Goal: Information Seeking & Learning: Learn about a topic

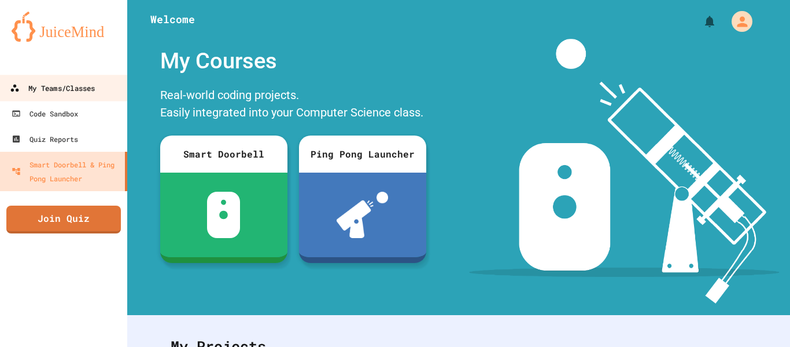
click at [51, 94] on div "My Teams/Classes" at bounding box center [52, 88] width 85 height 14
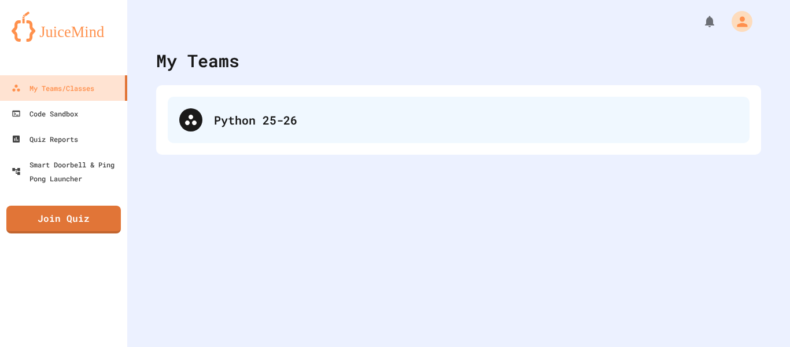
click at [187, 116] on icon at bounding box center [191, 120] width 14 height 14
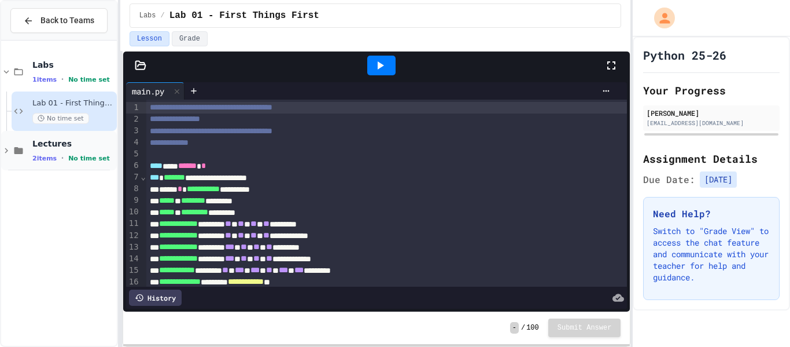
click at [86, 140] on span "Lectures" at bounding box center [73, 143] width 82 height 10
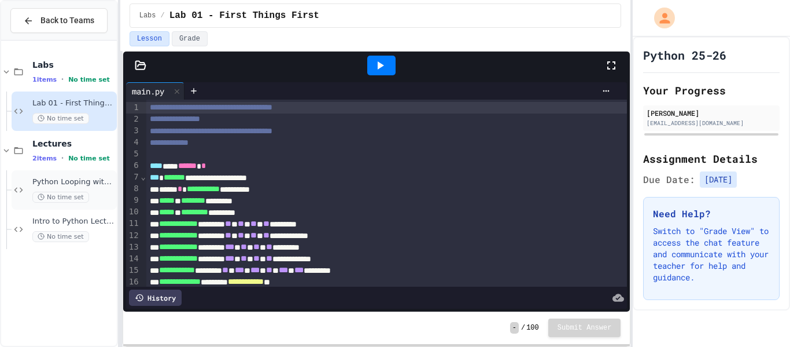
click at [90, 172] on div "Python Looping with Images Lecture No time set" at bounding box center [64, 189] width 105 height 39
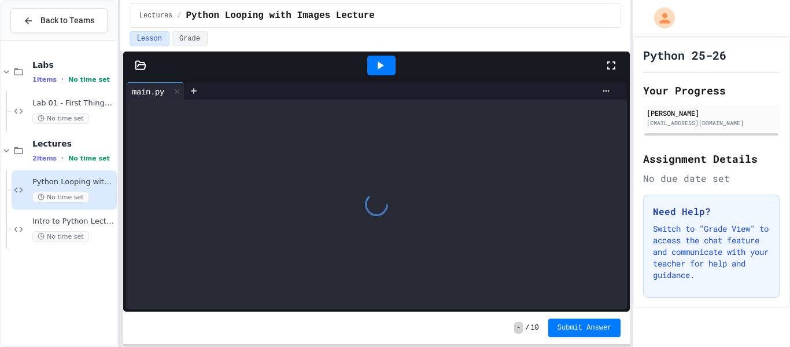
click at [315, 143] on div at bounding box center [377, 204] width 502 height 209
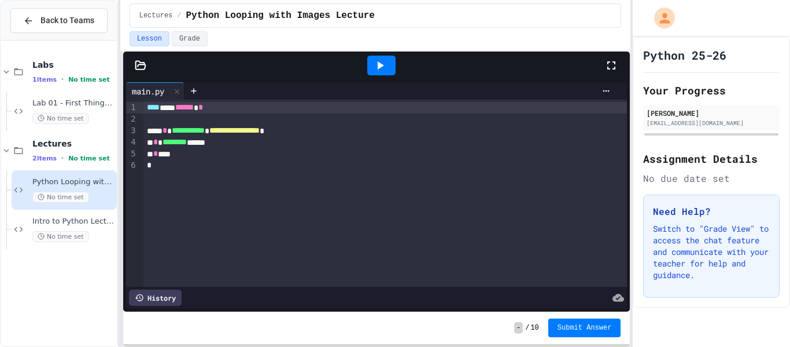
click at [315, 143] on div "* * ******** ******" at bounding box center [385, 143] width 484 height 12
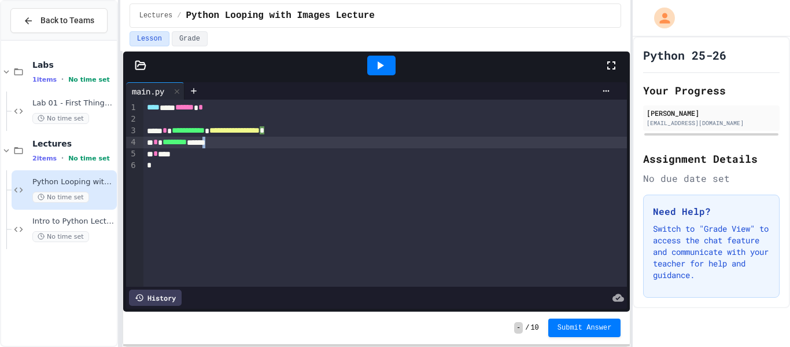
click at [319, 154] on div "* * ***" at bounding box center [385, 154] width 484 height 12
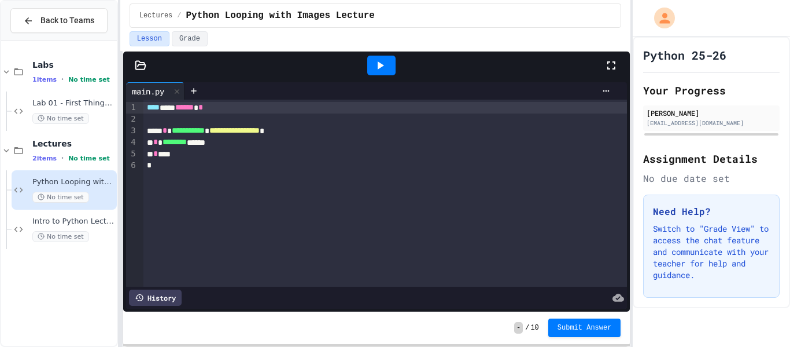
click at [198, 150] on div "* * ***" at bounding box center [385, 154] width 484 height 12
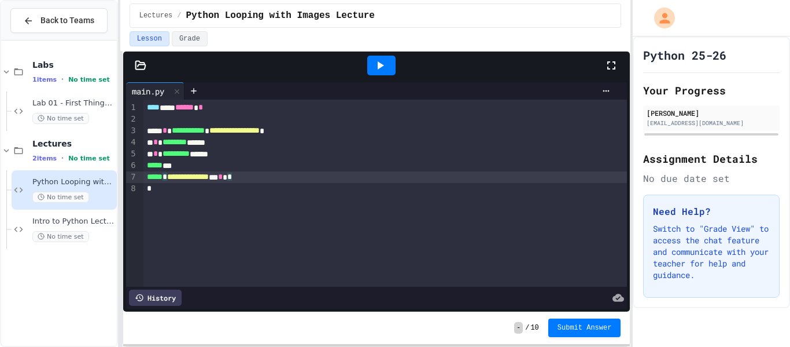
click at [386, 65] on icon at bounding box center [380, 65] width 14 height 14
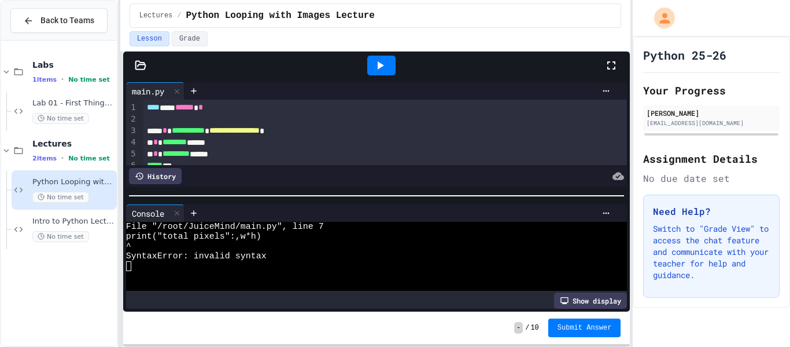
scroll to position [32, 0]
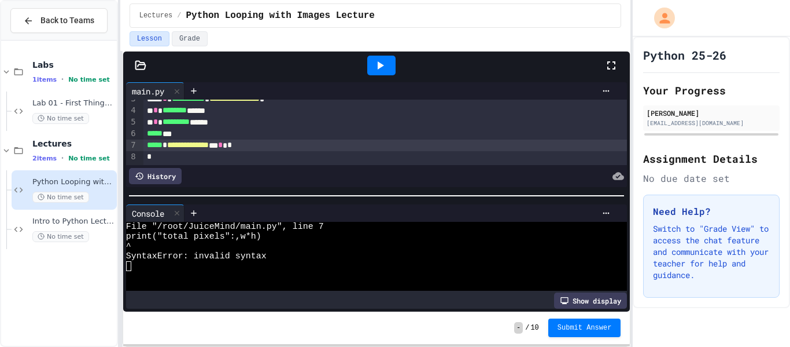
click at [250, 144] on div "**********" at bounding box center [385, 145] width 484 height 12
click at [372, 73] on div at bounding box center [381, 66] width 28 height 20
click at [249, 143] on div "**********" at bounding box center [385, 145] width 484 height 12
click at [388, 59] on div at bounding box center [381, 66] width 28 height 20
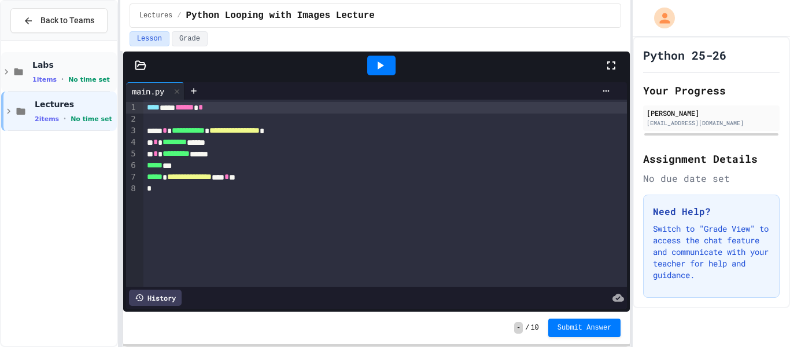
click at [90, 79] on span "No time set" at bounding box center [89, 80] width 42 height 8
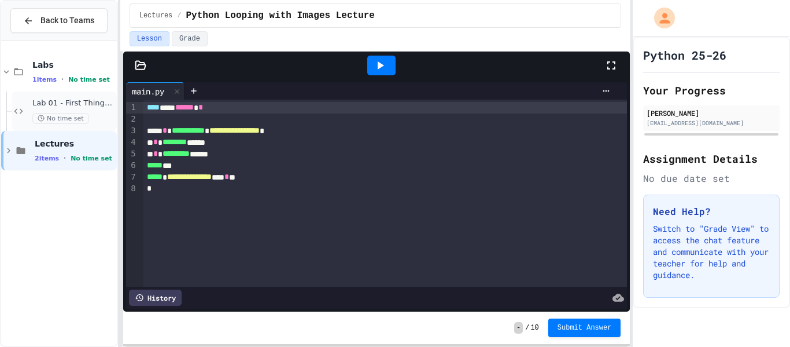
click at [84, 115] on div "No time set" at bounding box center [73, 118] width 82 height 11
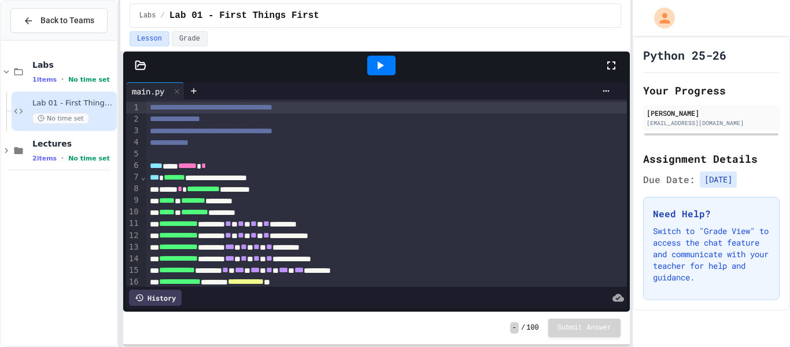
scroll to position [61, 0]
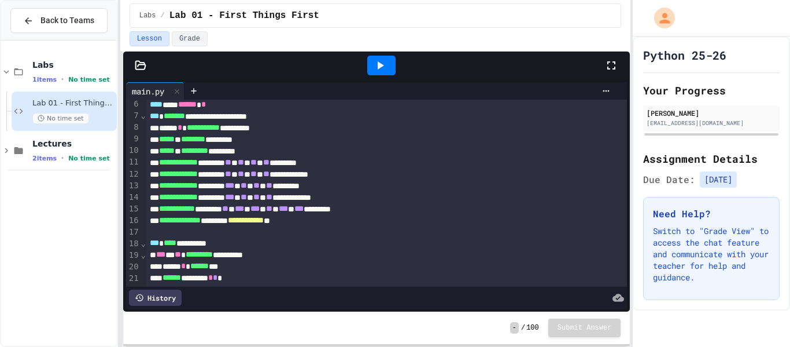
click at [278, 277] on div "****** ********* * * *" at bounding box center [387, 278] width 482 height 12
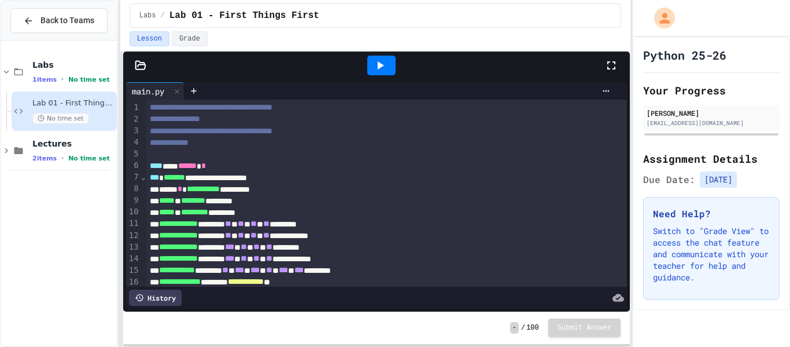
scroll to position [84, 0]
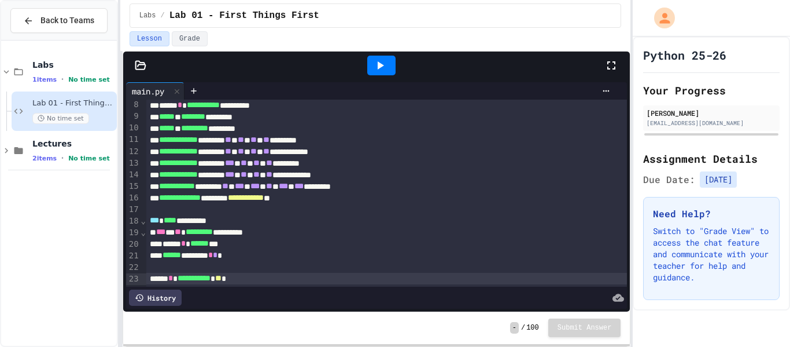
click at [138, 64] on icon at bounding box center [141, 66] width 12 height 12
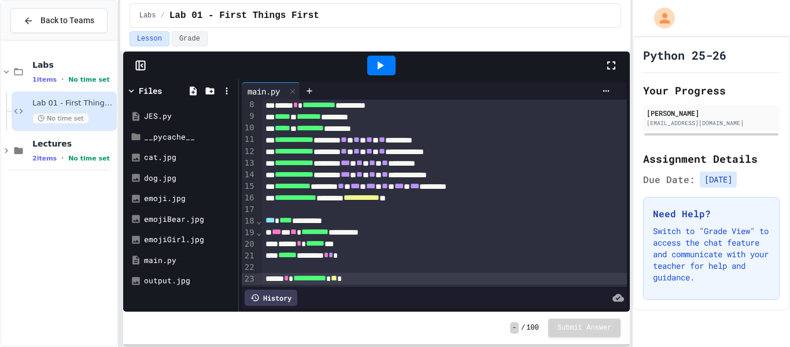
click at [138, 64] on icon at bounding box center [141, 66] width 12 height 12
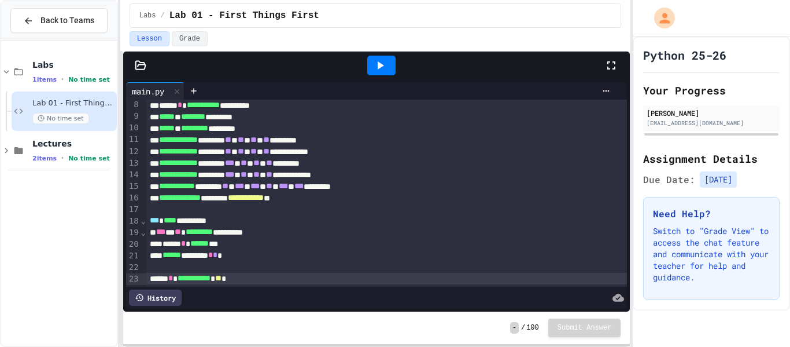
click at [222, 277] on span "**" at bounding box center [218, 278] width 6 height 8
click at [347, 278] on div "**********" at bounding box center [387, 279] width 482 height 12
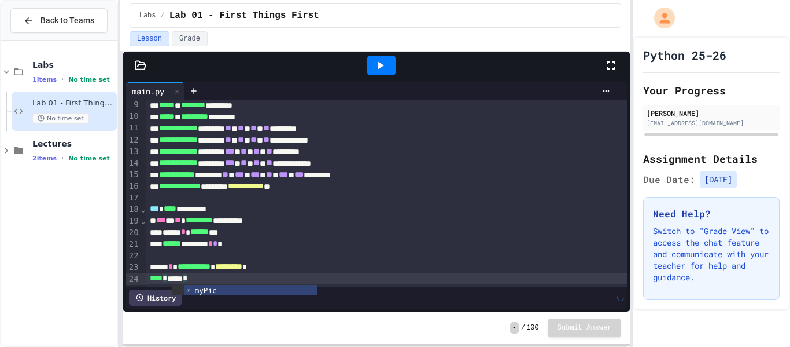
click at [335, 280] on div "**** * ***** *" at bounding box center [387, 279] width 482 height 12
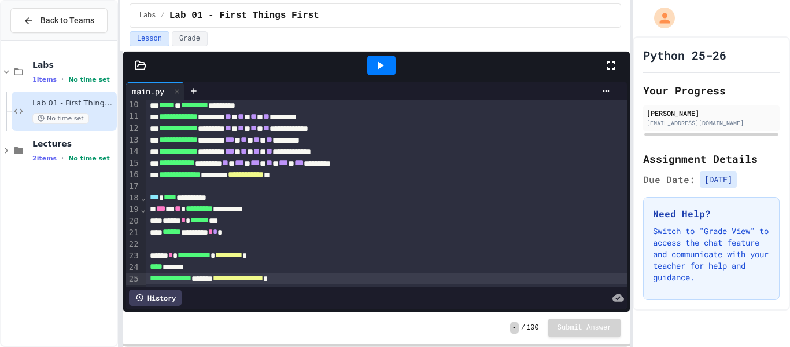
click at [138, 64] on icon at bounding box center [140, 65] width 10 height 8
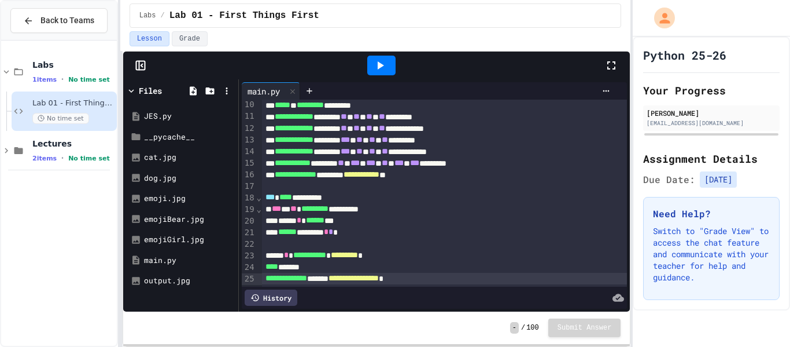
click at [377, 69] on icon at bounding box center [380, 65] width 14 height 14
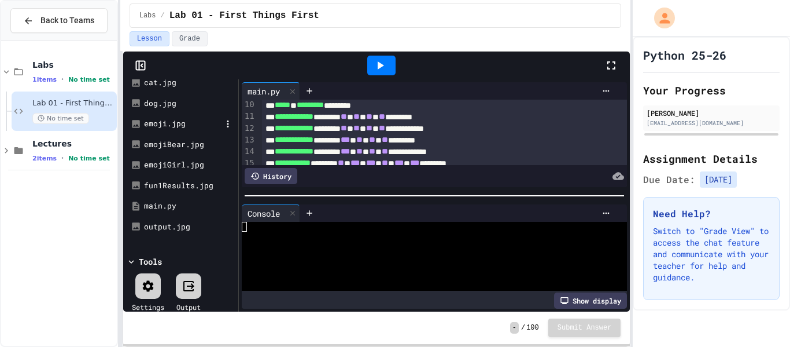
scroll to position [0, 0]
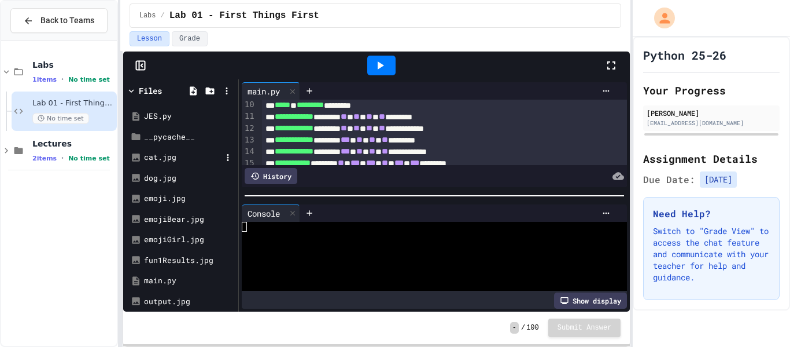
click at [164, 158] on div "cat.jpg" at bounding box center [183, 158] width 78 height 12
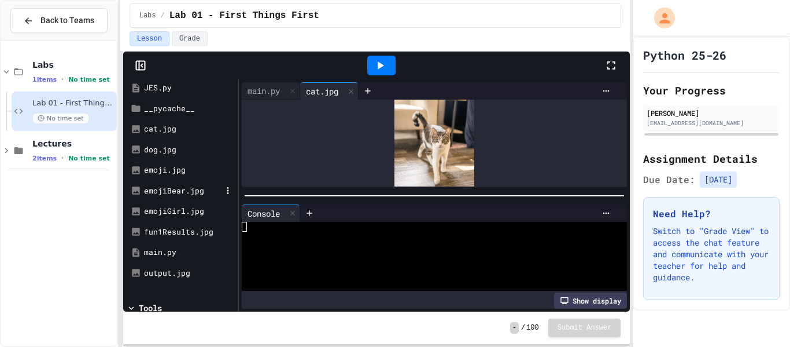
scroll to position [30, 0]
click at [179, 229] on div "fun1Results.jpg" at bounding box center [183, 231] width 78 height 12
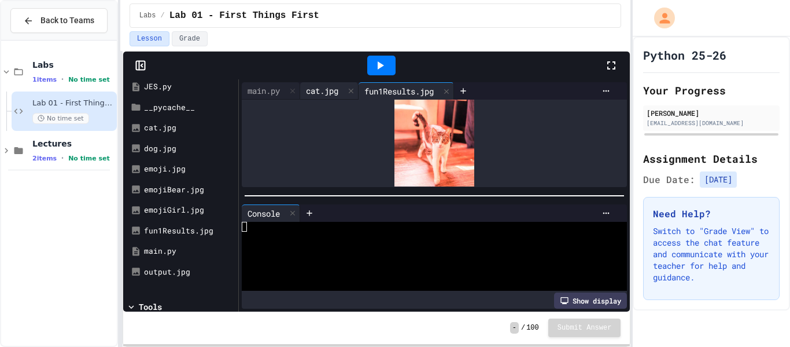
click at [329, 89] on div "cat.jpg" at bounding box center [322, 90] width 44 height 12
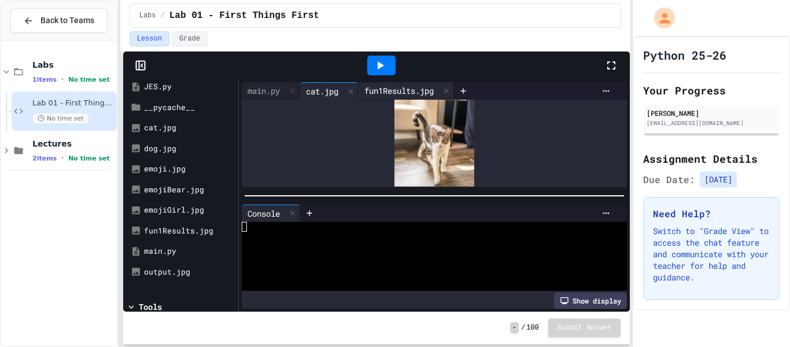
click at [392, 88] on div "fun1Results.jpg" at bounding box center [399, 90] width 81 height 12
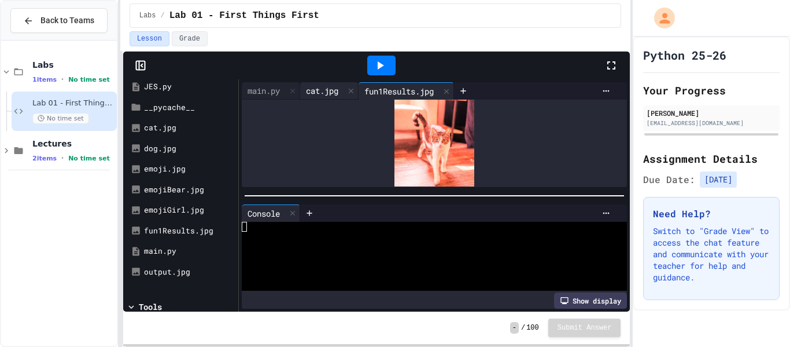
click at [335, 87] on div "cat.jpg" at bounding box center [322, 90] width 44 height 12
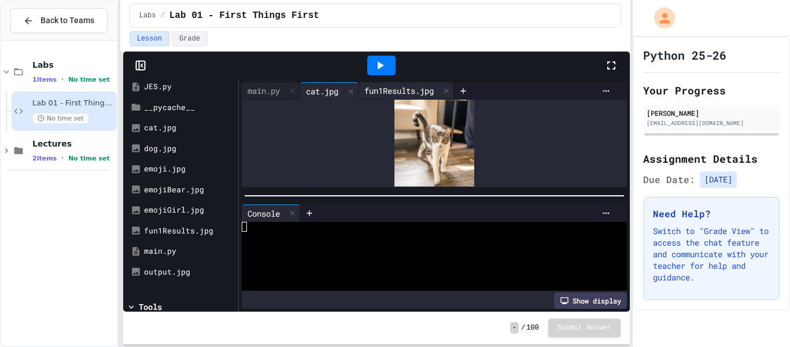
click at [380, 90] on div "fun1Results.jpg" at bounding box center [399, 90] width 81 height 12
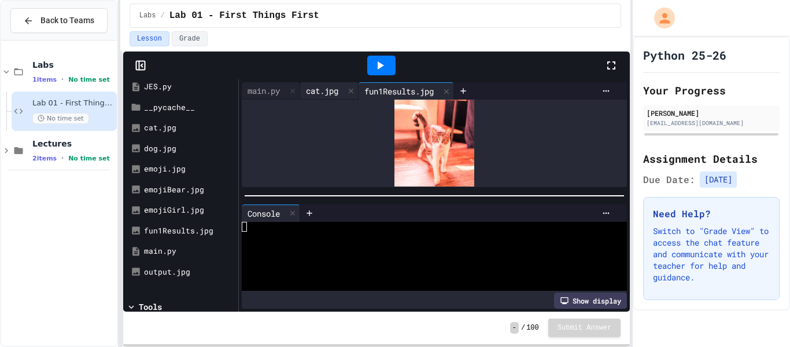
click at [322, 92] on div "cat.jpg" at bounding box center [322, 90] width 44 height 12
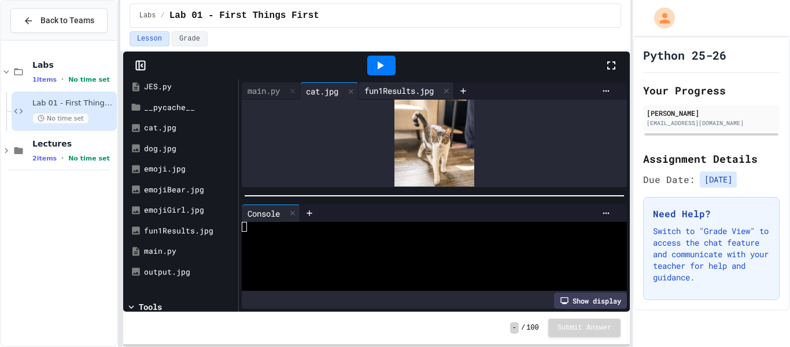
click at [400, 89] on div "fun1Results.jpg" at bounding box center [399, 90] width 81 height 12
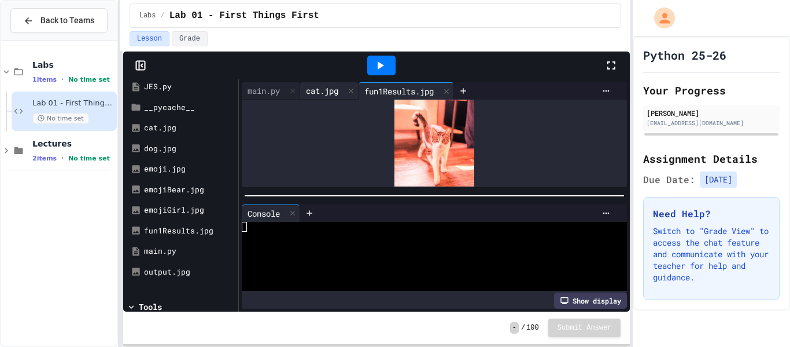
click at [326, 91] on div "cat.jpg" at bounding box center [322, 90] width 44 height 12
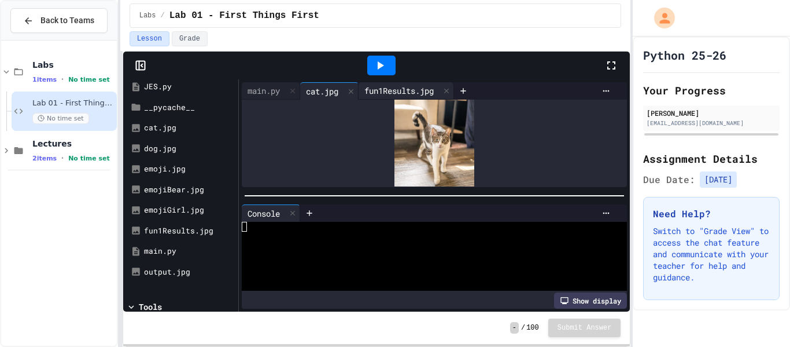
click at [392, 87] on div "fun1Results.jpg" at bounding box center [399, 90] width 81 height 12
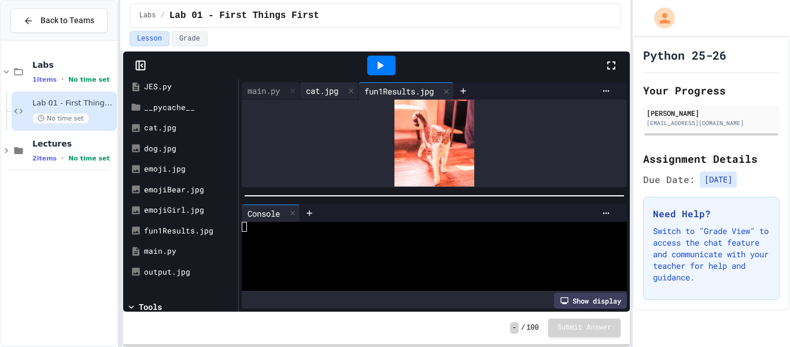
click at [325, 86] on div "cat.jpg" at bounding box center [322, 90] width 44 height 12
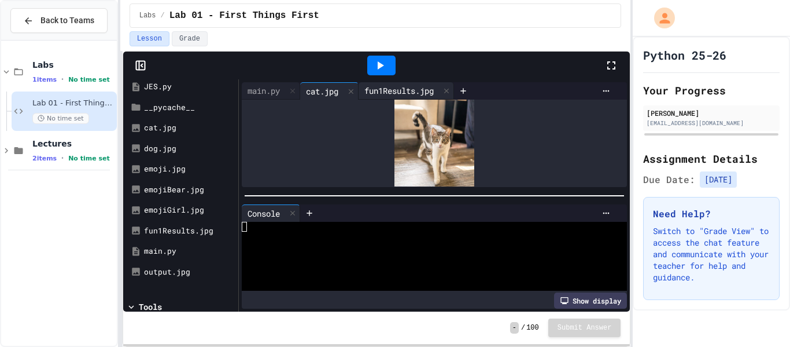
click at [391, 94] on div "fun1Results.jpg" at bounding box center [399, 90] width 81 height 12
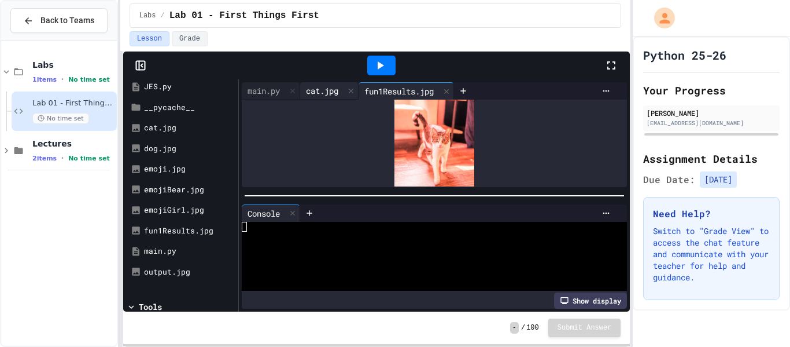
click at [321, 90] on div "cat.jpg" at bounding box center [322, 90] width 44 height 12
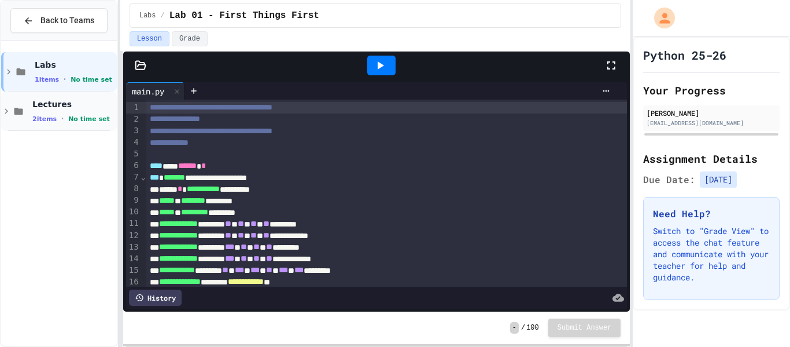
click at [29, 107] on div "Lectures 2 items • No time set" at bounding box center [59, 110] width 116 height 39
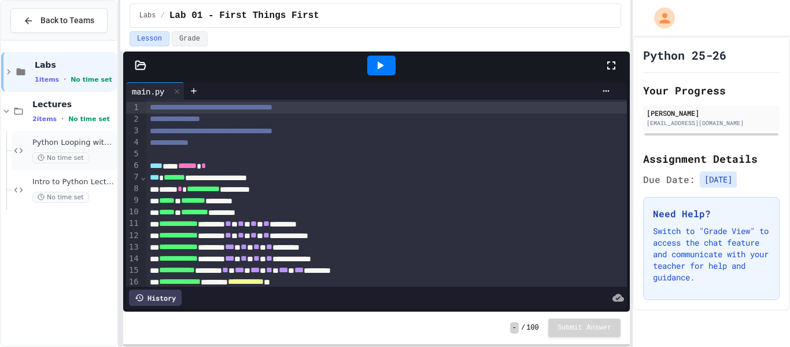
click at [37, 141] on span "Python Looping with Images Lecture" at bounding box center [73, 143] width 82 height 10
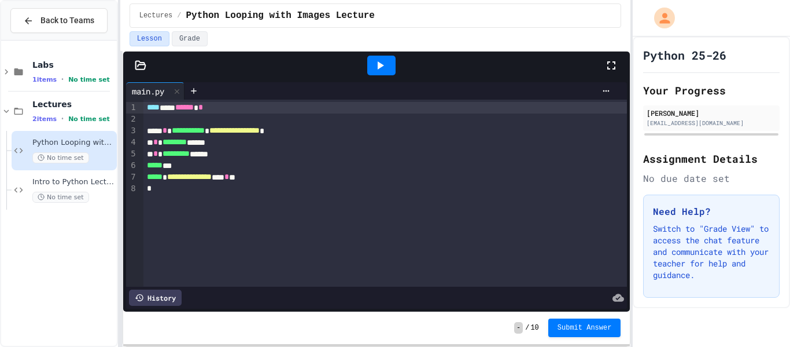
click at [369, 64] on div at bounding box center [381, 66] width 28 height 20
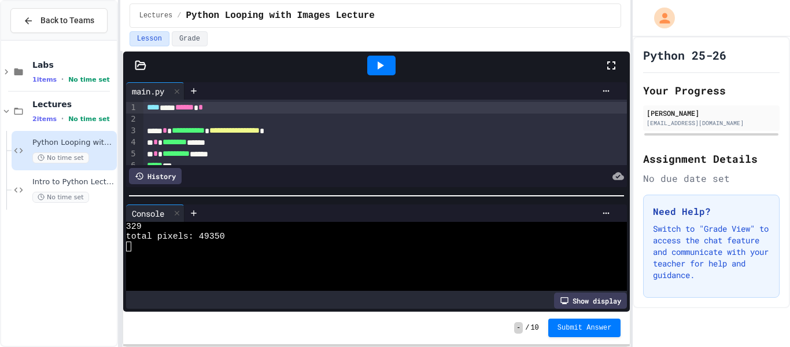
click at [381, 61] on icon at bounding box center [380, 65] width 14 height 14
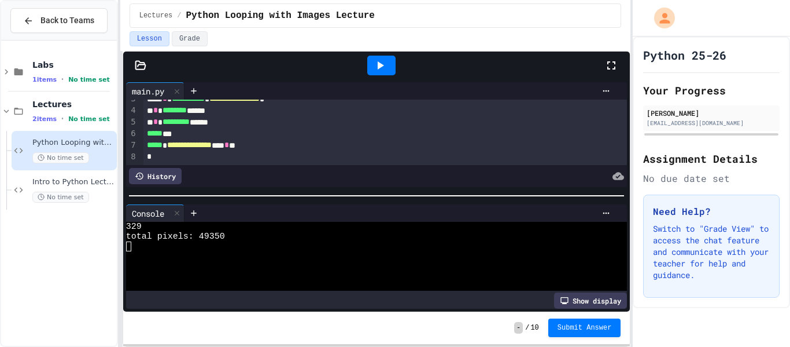
scroll to position [31, 0]
click at [367, 126] on div "* * ********* ******" at bounding box center [385, 123] width 484 height 12
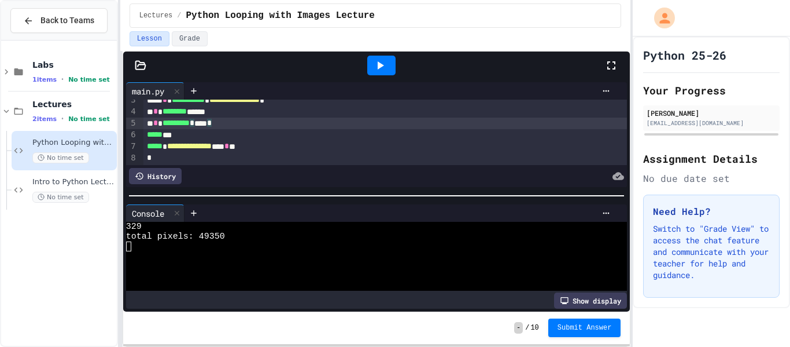
click at [366, 134] on div "***** ***" at bounding box center [385, 135] width 484 height 12
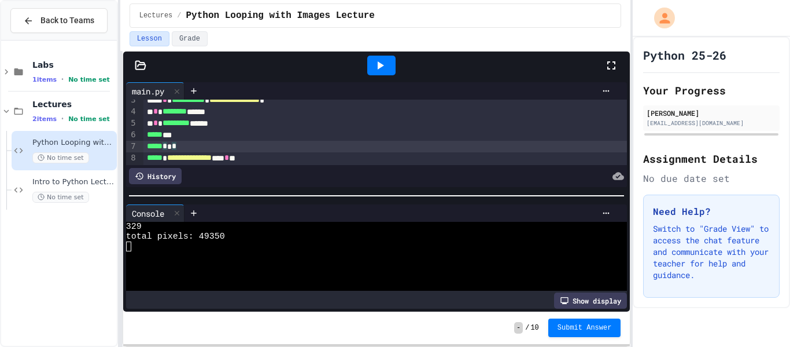
click at [380, 64] on icon at bounding box center [381, 65] width 6 height 8
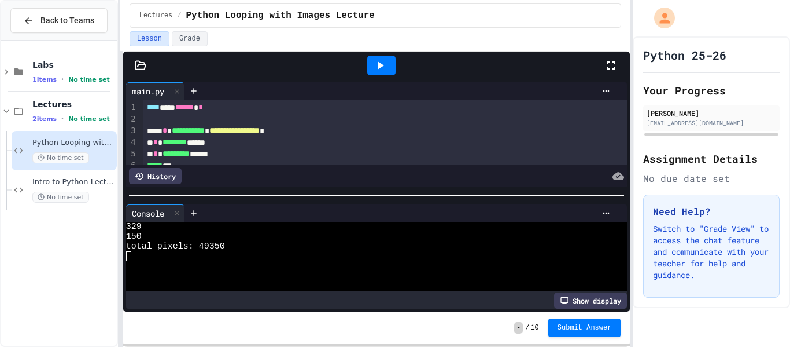
scroll to position [43, 0]
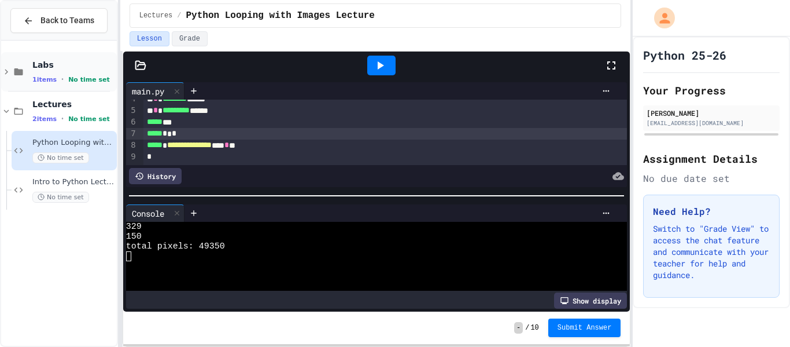
click at [42, 73] on div "Labs 1 items • No time set" at bounding box center [73, 72] width 82 height 24
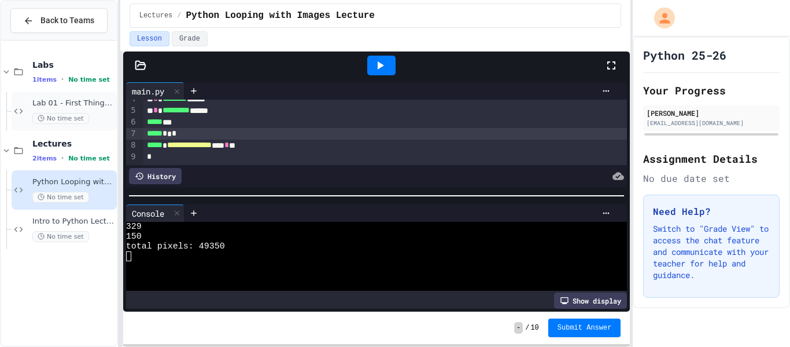
click at [52, 104] on span "Lab 01 - First Things First" at bounding box center [73, 103] width 82 height 10
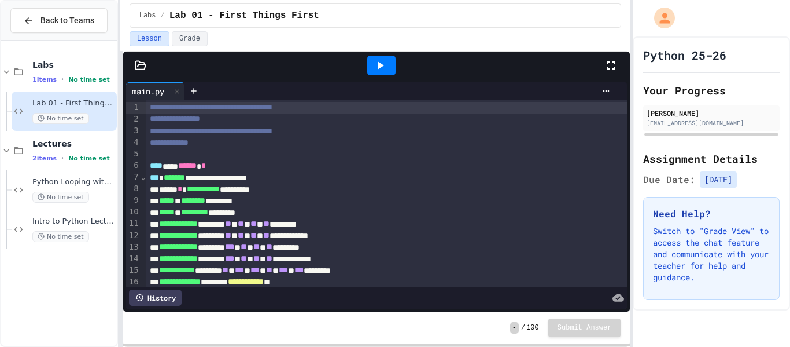
click at [383, 59] on icon at bounding box center [380, 65] width 14 height 14
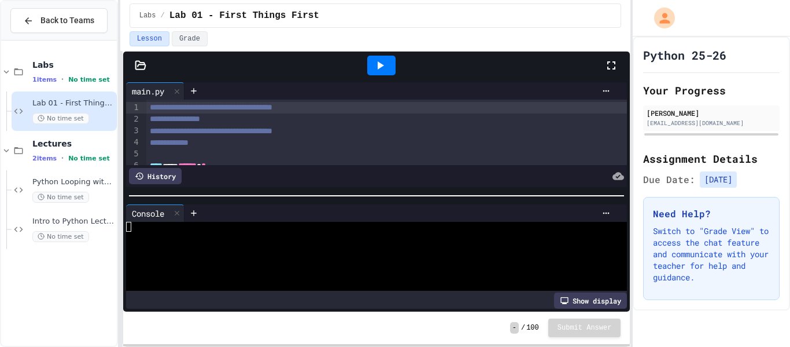
click at [133, 66] on div at bounding box center [140, 66] width 35 height 12
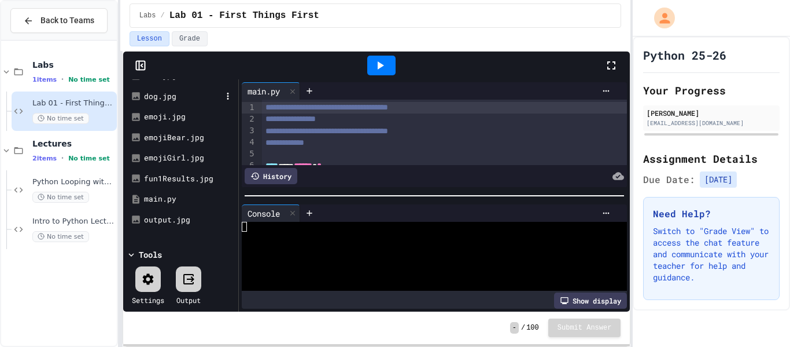
scroll to position [84, 0]
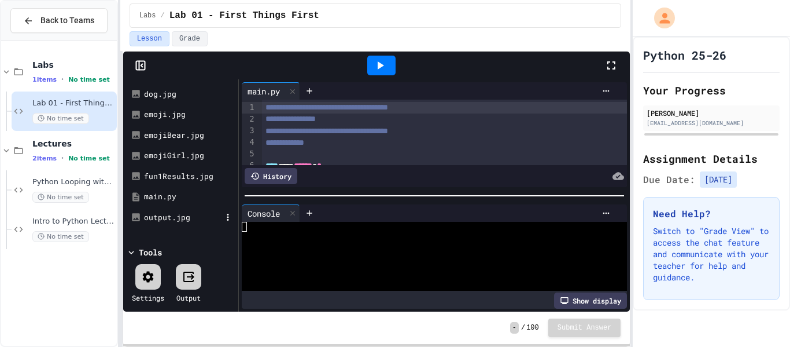
click at [176, 215] on div "output.jpg" at bounding box center [183, 218] width 78 height 12
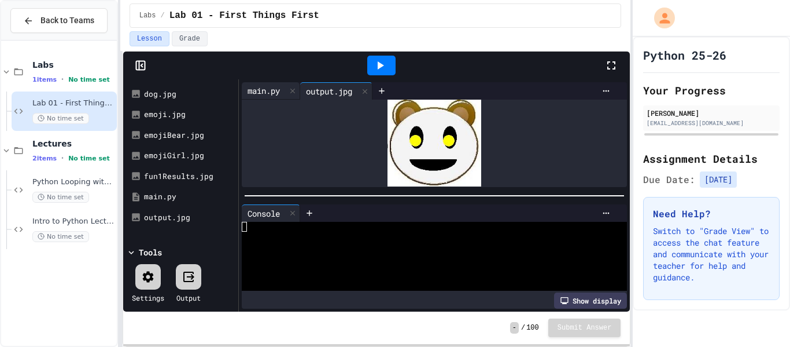
click at [279, 93] on div "main.py" at bounding box center [264, 90] width 44 height 12
